Goal: Task Accomplishment & Management: Manage account settings

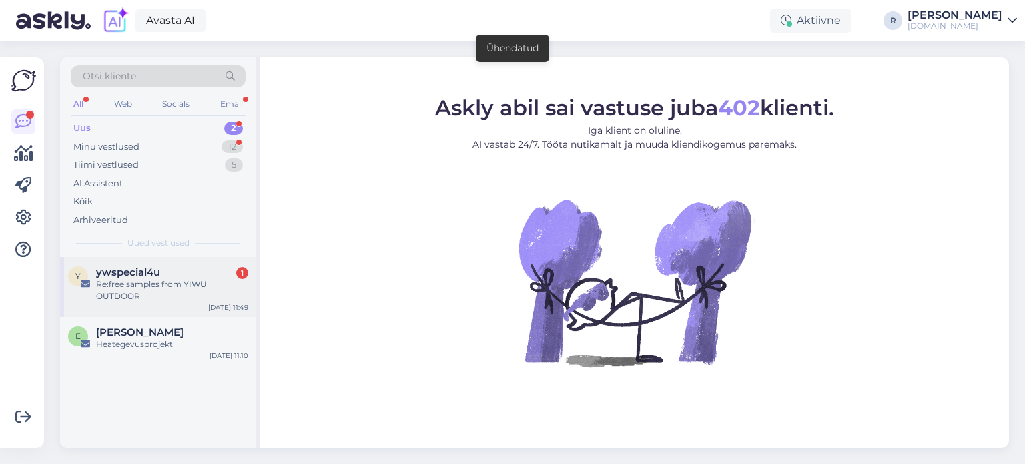
click at [163, 294] on div "Re:free samples from YIWU OUTDOOR" at bounding box center [172, 290] width 152 height 24
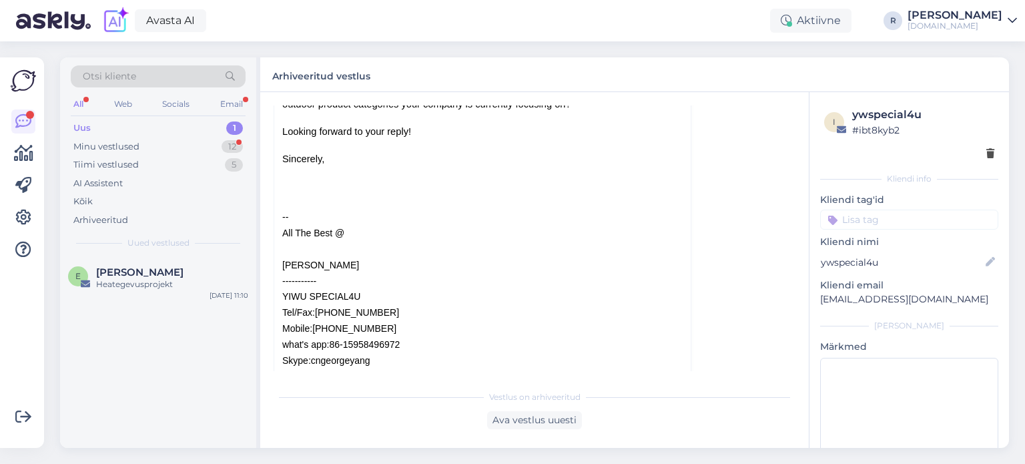
scroll to position [503, 0]
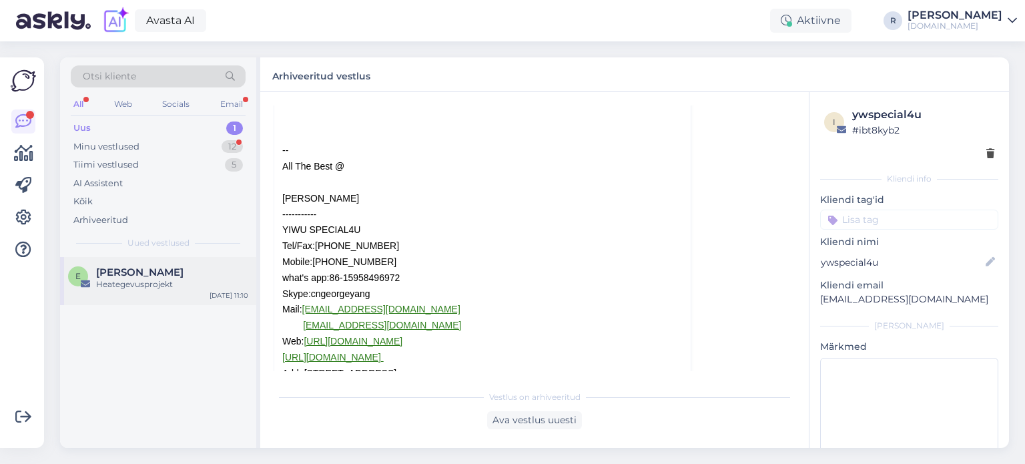
click at [125, 274] on span "[PERSON_NAME]" at bounding box center [139, 272] width 87 height 12
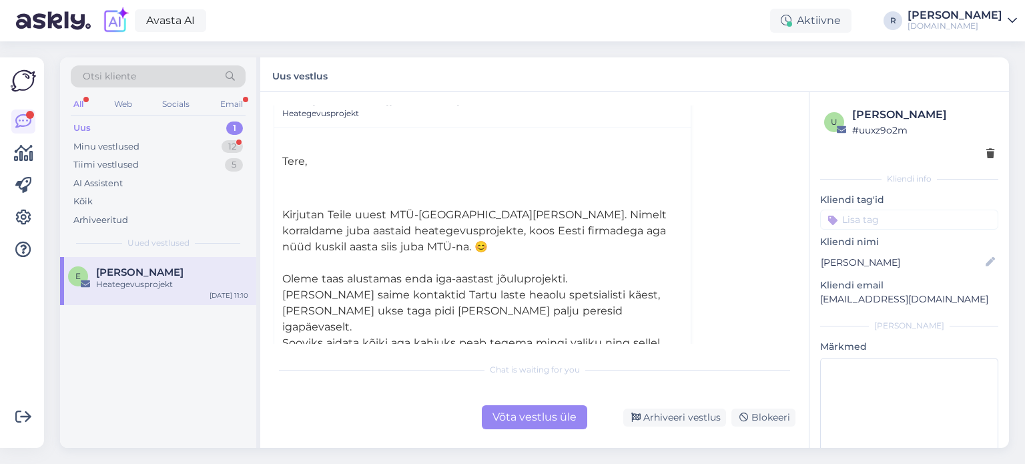
scroll to position [133, 0]
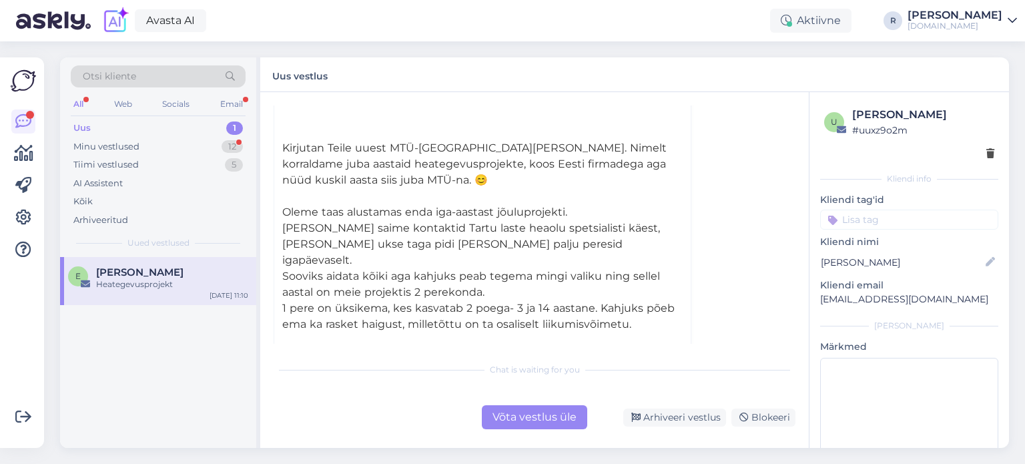
click at [975, 153] on div at bounding box center [909, 154] width 170 height 14
click at [986, 154] on icon at bounding box center [990, 153] width 8 height 9
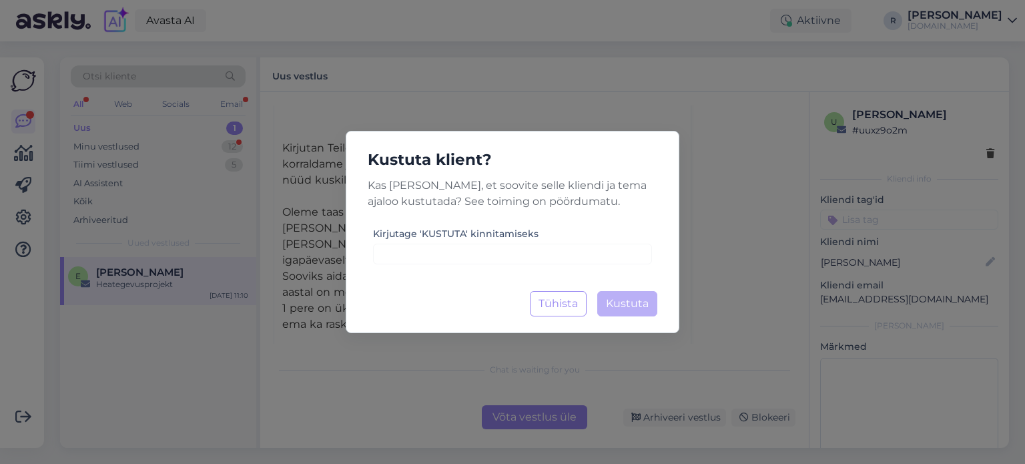
click at [558, 241] on div "Kirjutage 'KUSTUTA' kinnitamiseks" at bounding box center [512, 244] width 279 height 39
click at [552, 256] on input at bounding box center [512, 253] width 279 height 21
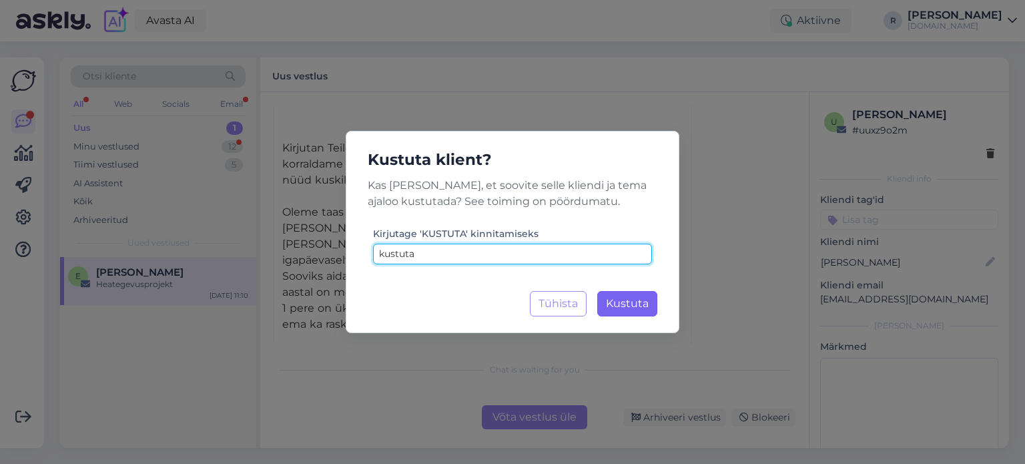
type input "kustuta"
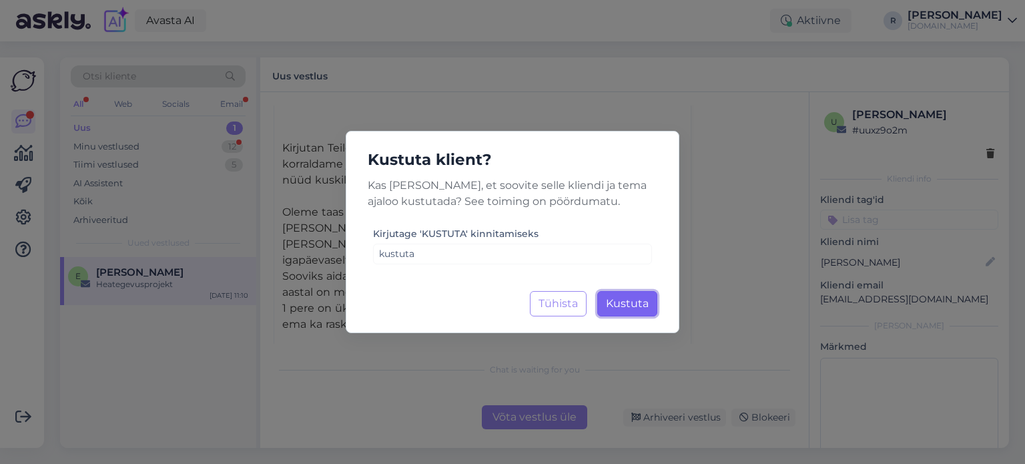
click at [627, 312] on button "Kustuta Laadimine..." at bounding box center [627, 303] width 60 height 25
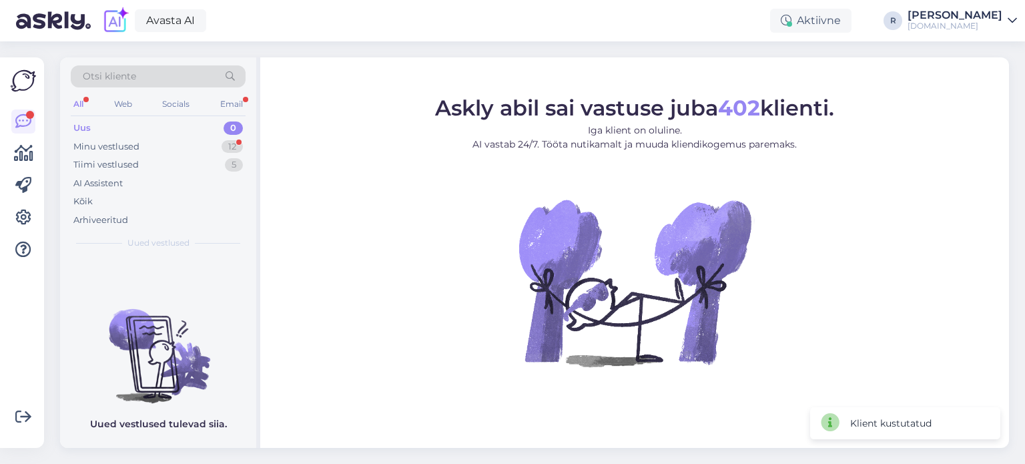
click at [77, 107] on div "All" at bounding box center [78, 103] width 15 height 17
click at [83, 199] on div "Kõik" at bounding box center [82, 201] width 19 height 13
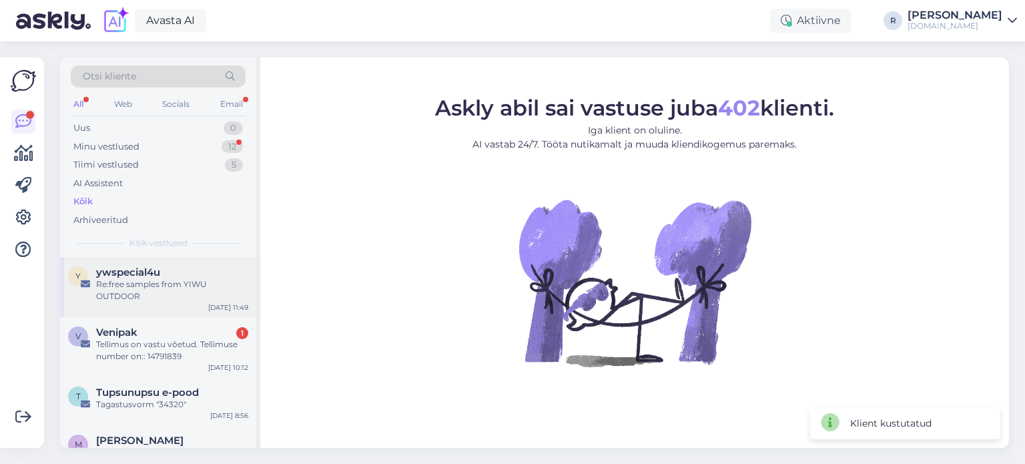
click at [114, 294] on div "Re:free samples from YIWU OUTDOOR" at bounding box center [172, 290] width 152 height 24
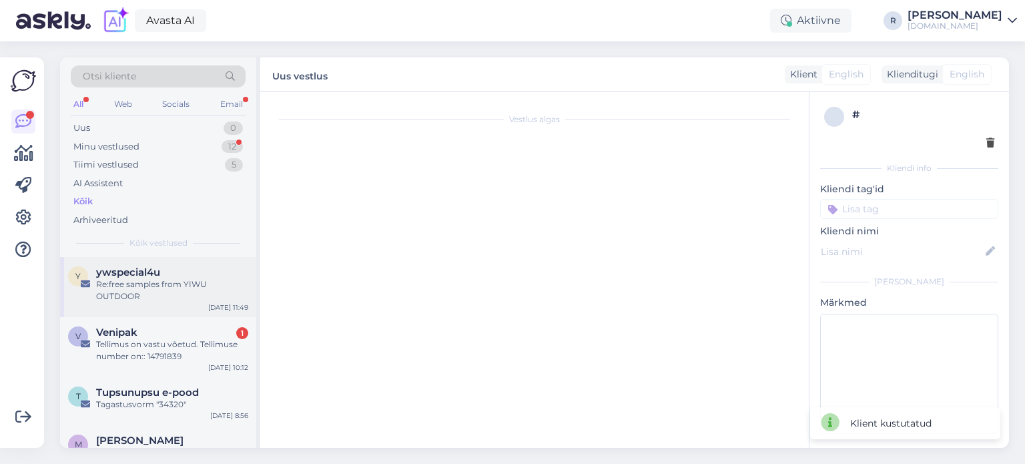
scroll to position [36, 0]
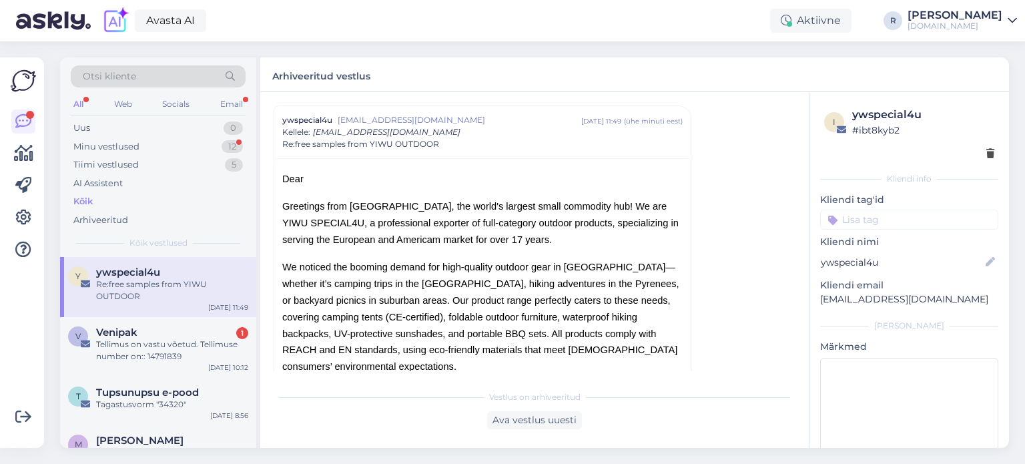
click at [973, 157] on div at bounding box center [909, 154] width 170 height 14
click at [986, 154] on icon at bounding box center [990, 153] width 8 height 9
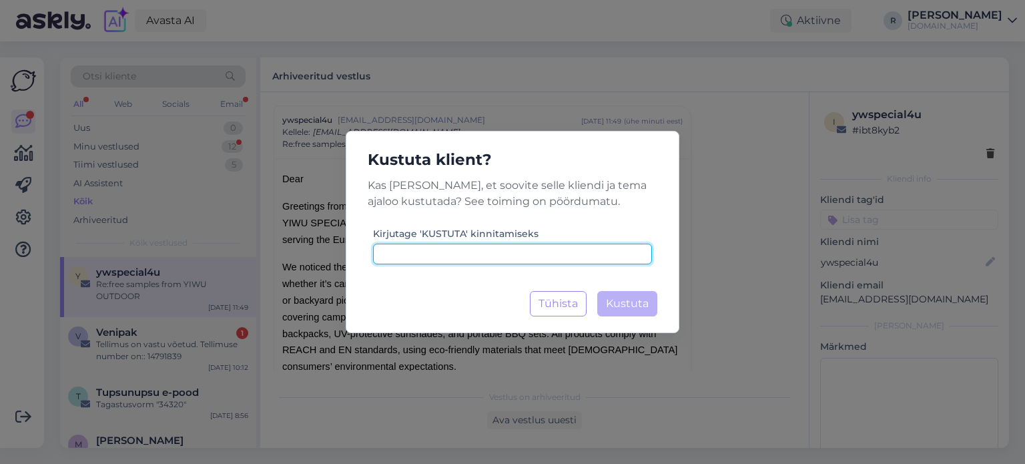
click at [546, 259] on input at bounding box center [512, 253] width 279 height 21
type input "kustuta"
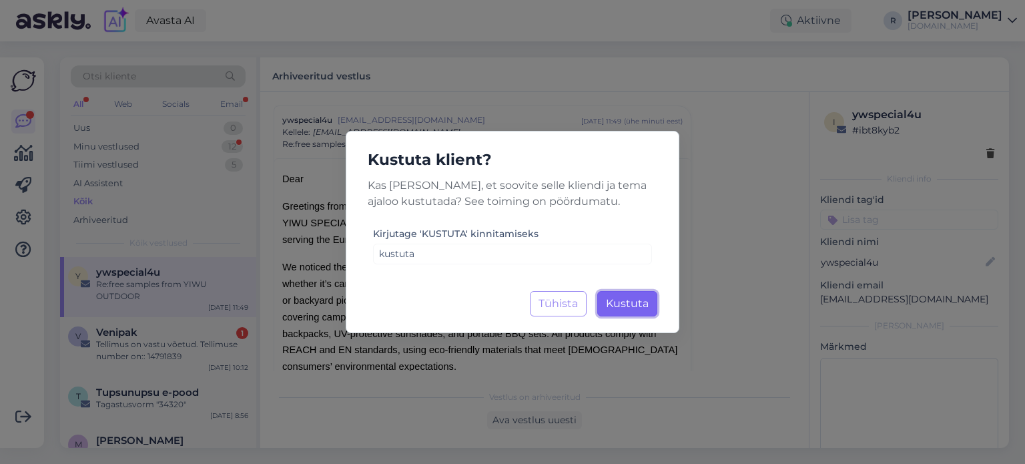
click at [624, 303] on span "Kustuta" at bounding box center [627, 303] width 43 height 13
